Goal: Information Seeking & Learning: Find specific fact

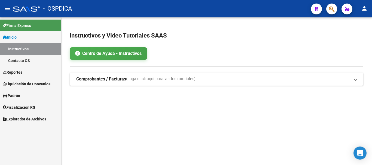
click at [20, 106] on span "Fiscalización RG" at bounding box center [19, 107] width 33 height 6
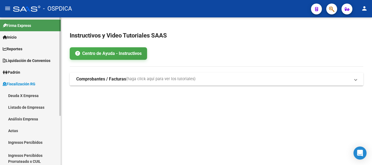
click at [26, 89] on link "Fiscalización RG" at bounding box center [30, 84] width 61 height 12
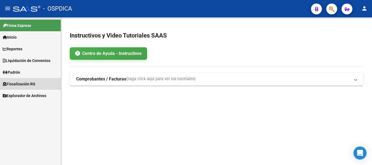
click at [26, 82] on span "Fiscalización RG" at bounding box center [19, 84] width 33 height 6
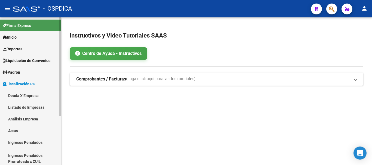
click at [27, 95] on link "Deuda X Empresa" at bounding box center [30, 96] width 61 height 12
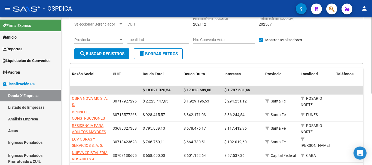
scroll to position [54, 0]
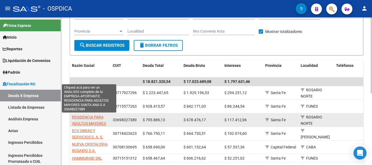
click at [77, 118] on span "RESIDENCIA PARA ADULTOS MAYORES SANTA ANA S A" at bounding box center [89, 123] width 34 height 17
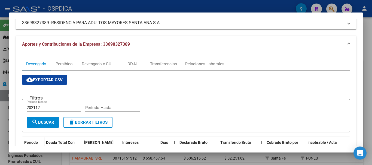
scroll to position [0, 0]
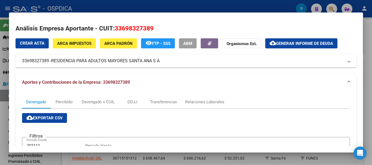
click at [50, 82] on span "Aportes y Contribuciones de la Empresa: 33698327389" at bounding box center [76, 82] width 108 height 5
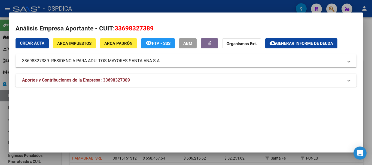
click at [50, 82] on span "Aportes y Contribuciones de la Empresa: 33698327389" at bounding box center [76, 80] width 108 height 5
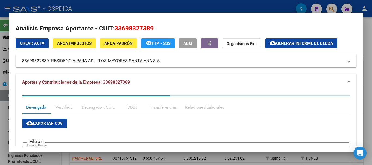
click at [43, 63] on mat-panel-title "33698327389 - RESIDENCIA PARA ADULTOS MAYORES SANTA ANA S A" at bounding box center [182, 61] width 321 height 7
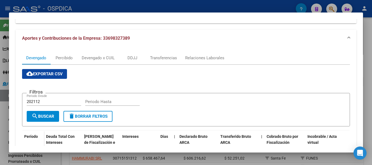
scroll to position [90, 0]
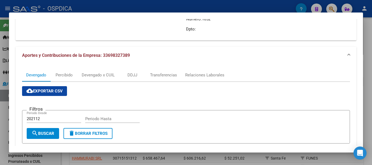
click at [47, 90] on span "cloud_download Exportar CSV" at bounding box center [44, 91] width 36 height 5
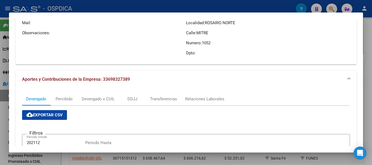
scroll to position [8, 0]
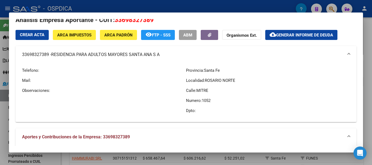
drag, startPoint x: 53, startPoint y: 54, endPoint x: 160, endPoint y: 56, distance: 107.0
click at [159, 56] on span "RESIDENCIA PARA ADULTOS MAYORES SANTA ANA S A" at bounding box center [105, 54] width 108 height 7
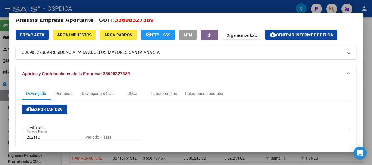
copy span "RESIDENCIA PARA ADULTOS MAYORES SANTA ANA S A"
drag, startPoint x: 20, startPoint y: 51, endPoint x: 49, endPoint y: 53, distance: 28.3
click at [49, 53] on mat-expansion-panel-header "33698327389 - RESIDENCIA PARA ADULTOS MAYORES SANTA ANA S A" at bounding box center [186, 52] width 341 height 13
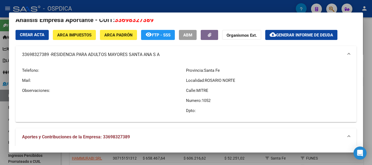
copy mat-panel-title "33698327389"
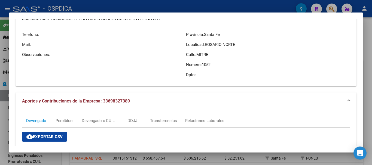
scroll to position [36, 0]
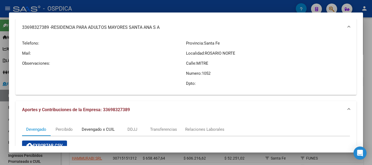
click at [94, 128] on div "Devengado x CUIL" at bounding box center [98, 130] width 33 height 6
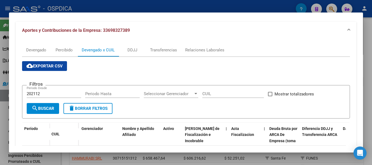
scroll to position [117, 0]
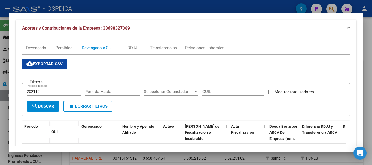
click at [35, 63] on span "cloud_download Exportar CSV" at bounding box center [44, 64] width 36 height 5
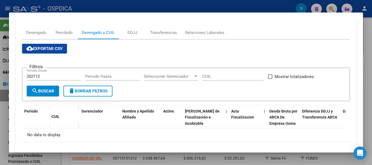
scroll to position [145, 0]
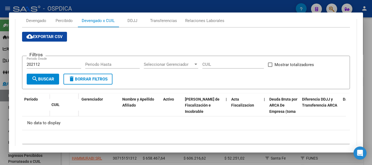
click at [35, 19] on mat-dialog-container "Análisis Empresa Aportante - CUIT: 33698327389 Crear Acta ARCA Impuestos ARCA P…" at bounding box center [186, 83] width 354 height 140
click at [367, 27] on div at bounding box center [186, 82] width 372 height 165
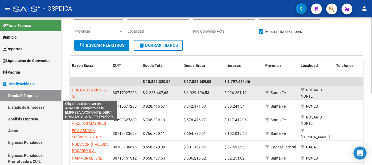
click at [83, 90] on span "OBRA NOVA MC S. A. S." at bounding box center [90, 93] width 36 height 11
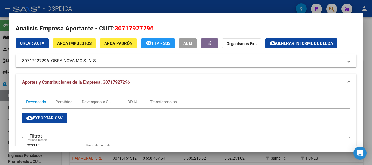
click at [76, 59] on span "OBRA NOVA MC S. A. S." at bounding box center [74, 61] width 46 height 7
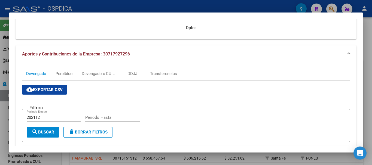
scroll to position [90, 0]
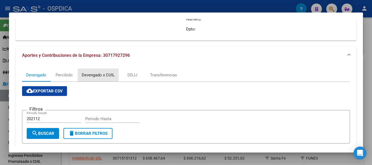
click at [86, 76] on div "Devengado x CUIL" at bounding box center [98, 75] width 33 height 6
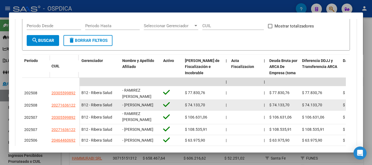
scroll to position [0, 0]
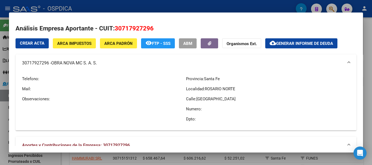
click at [366, 24] on div at bounding box center [186, 82] width 372 height 165
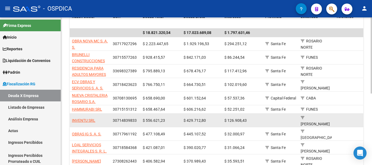
scroll to position [109, 0]
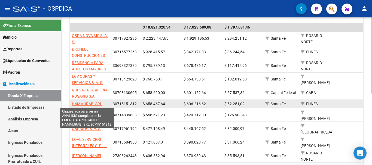
click at [81, 103] on span "HAMMURABI SRL" at bounding box center [87, 104] width 30 height 4
type textarea "30715151312"
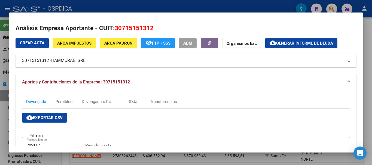
scroll to position [0, 0]
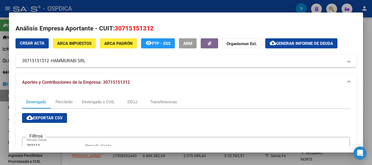
click at [69, 58] on span "HAMMURABI SRL" at bounding box center [68, 61] width 34 height 7
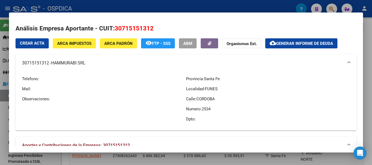
drag, startPoint x: 22, startPoint y: 64, endPoint x: 49, endPoint y: 65, distance: 26.4
click at [49, 65] on mat-panel-title "30715151312 - HAMMURABI SRL" at bounding box center [182, 63] width 321 height 7
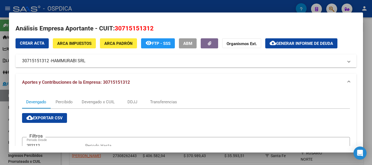
copy mat-panel-title "30715151312"
